Goal: Navigation & Orientation: Find specific page/section

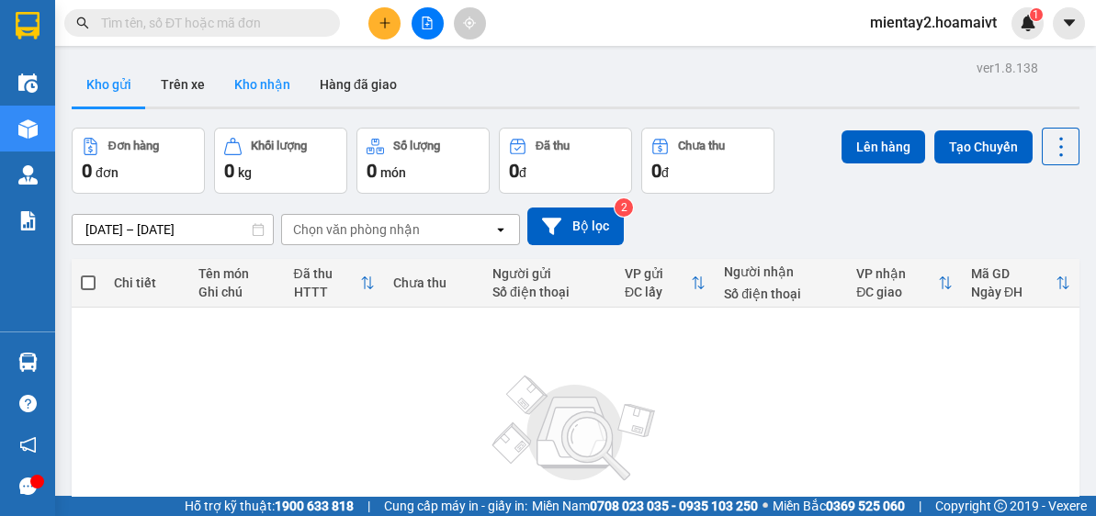
click at [256, 85] on button "Kho nhận" at bounding box center [262, 84] width 85 height 44
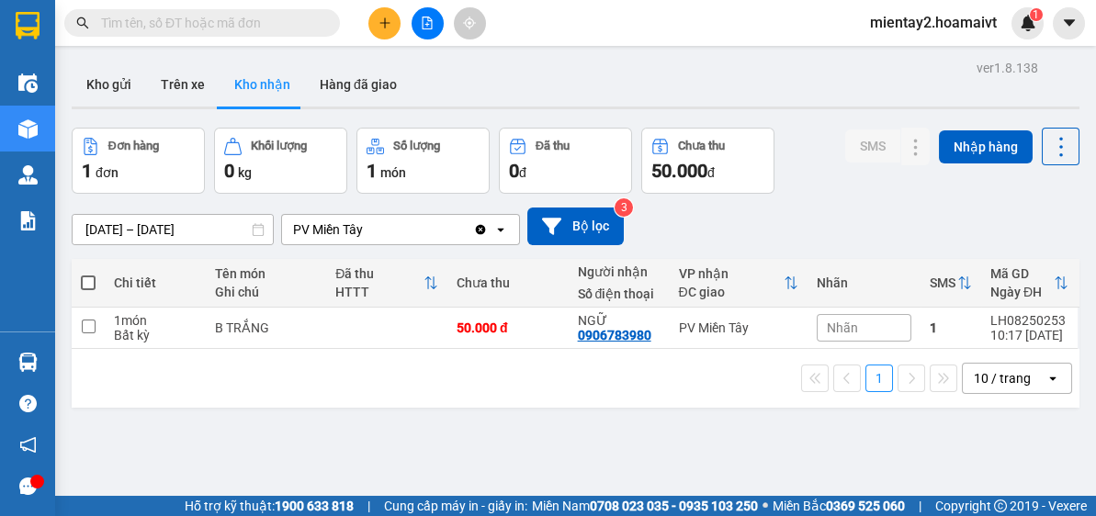
click at [1028, 380] on div "10 / trang" at bounding box center [1004, 378] width 83 height 29
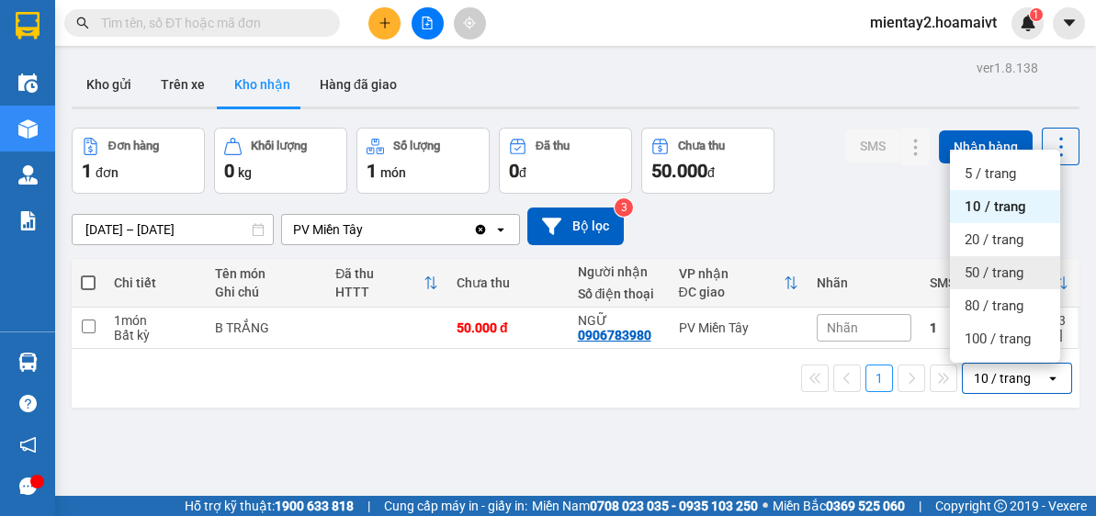
click at [1013, 280] on span "50 / trang" at bounding box center [994, 273] width 59 height 18
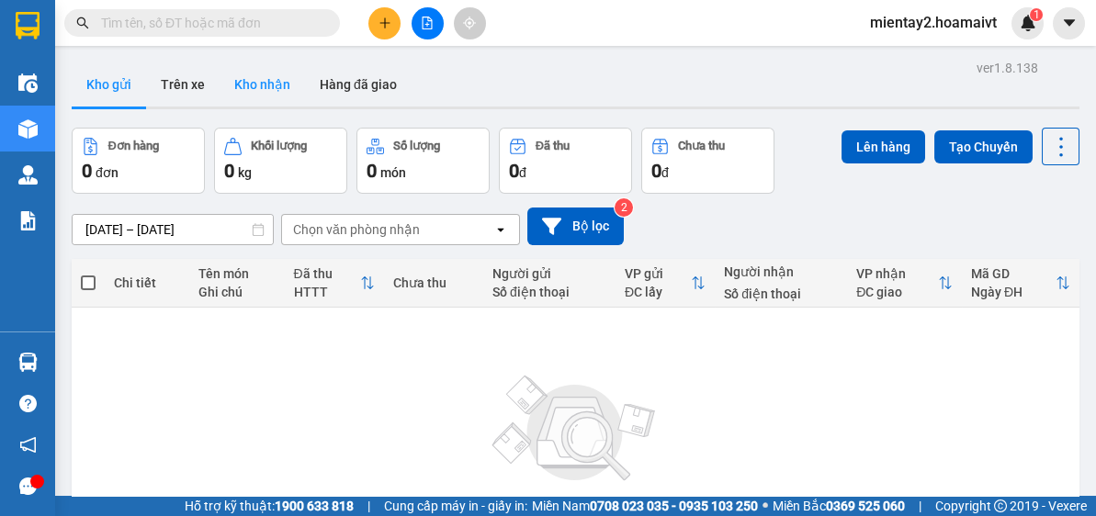
click at [277, 81] on button "Kho nhận" at bounding box center [262, 84] width 85 height 44
